Goal: Browse casually

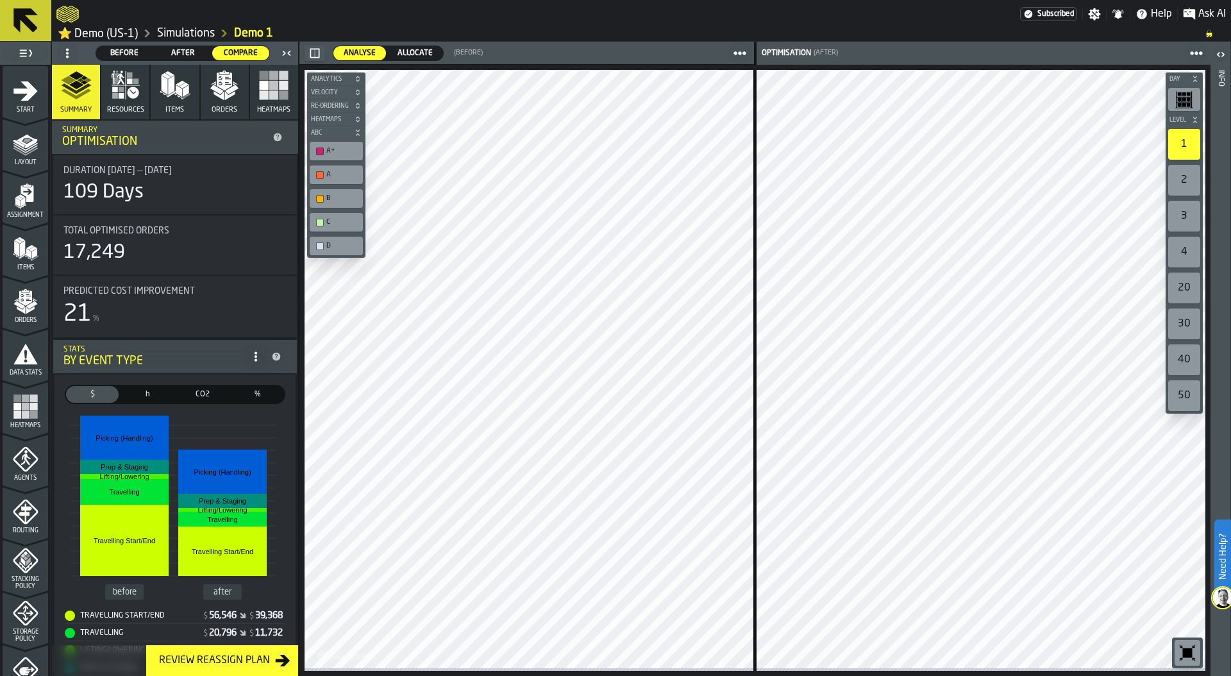
scroll to position [335, 0]
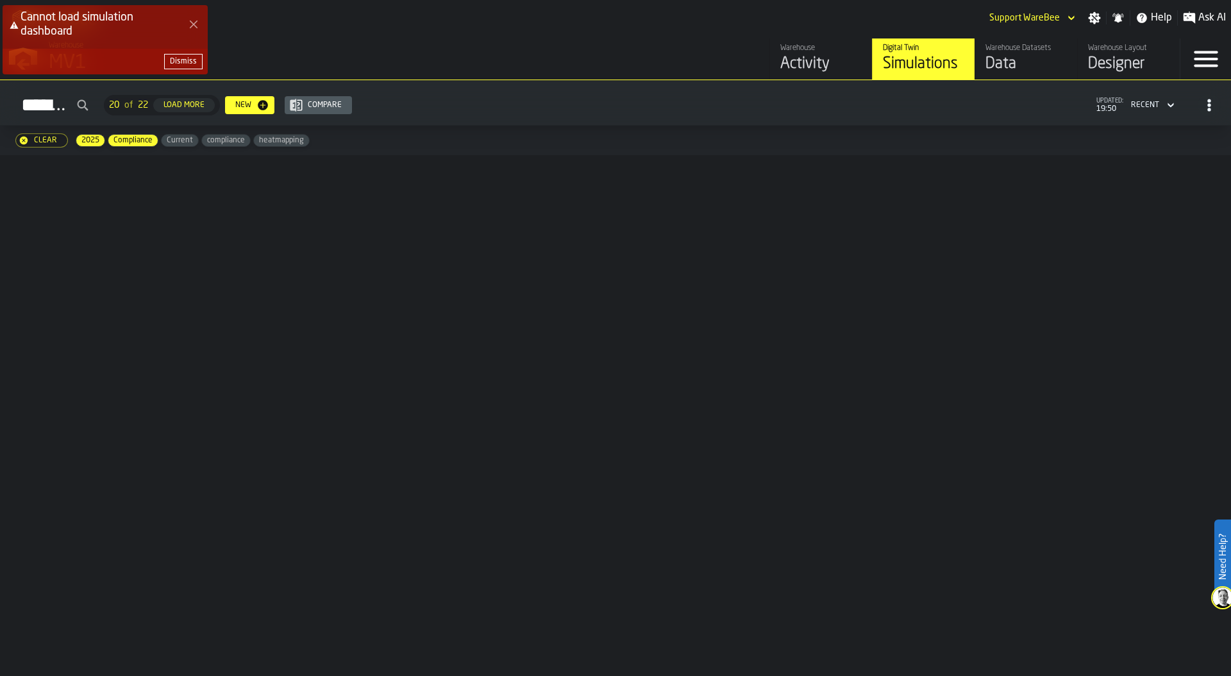
click at [187, 61] on div "Dismiss" at bounding box center [183, 61] width 27 height 9
